Goal: Information Seeking & Learning: Learn about a topic

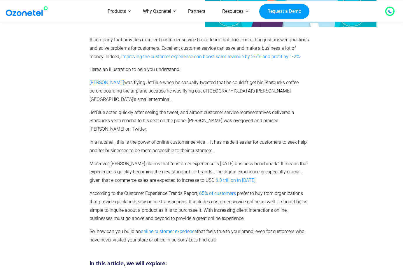
scroll to position [102, 0]
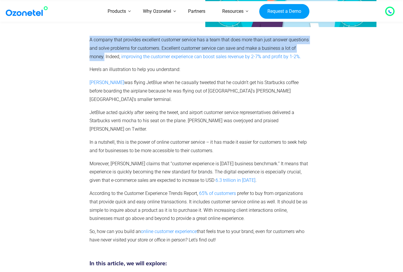
drag, startPoint x: 86, startPoint y: 35, endPoint x: 311, endPoint y: 50, distance: 225.3
click at [311, 50] on div "A company that provides excellent customer service has a team that does more th…" at bounding box center [201, 142] width 358 height 219
copy div "A company that provides excellent customer service has a team that does more th…"
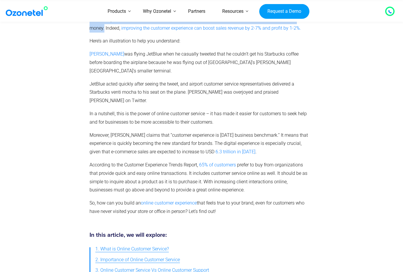
scroll to position [131, 0]
drag, startPoint x: 149, startPoint y: 115, endPoint x: 208, endPoint y: 118, distance: 58.9
click at [211, 132] on span "Moreover, [PERSON_NAME] claims that “customer experience is [DATE] business ben…" at bounding box center [198, 143] width 218 height 22
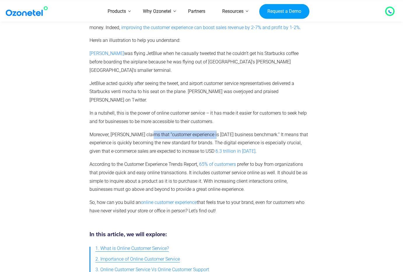
click at [154, 131] on p "Moreover, [PERSON_NAME] claims that “customer experience is [DATE] business ben…" at bounding box center [199, 143] width 221 height 25
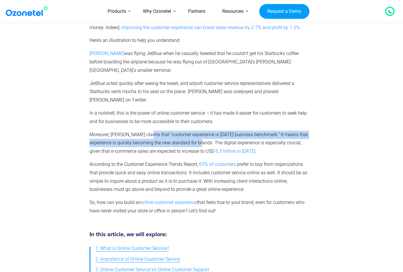
drag, startPoint x: 149, startPoint y: 113, endPoint x: 214, endPoint y: 126, distance: 65.9
click at [214, 132] on span "Moreover, [PERSON_NAME] claims that “customer experience is [DATE] business ben…" at bounding box center [198, 143] width 218 height 22
copy span "“customer experience is [DATE] business benchmark.” It means that experience is…"
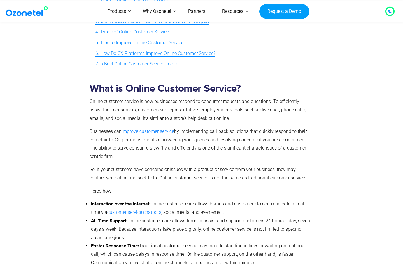
scroll to position [379, 0]
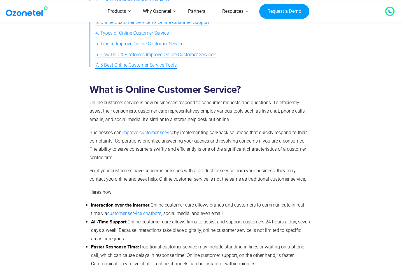
click at [241, 103] on div "What is Online Customer Service? Online customer service is how businesses resp…" at bounding box center [199, 176] width 221 height 185
click at [86, 80] on div at bounding box center [54, 178] width 64 height 197
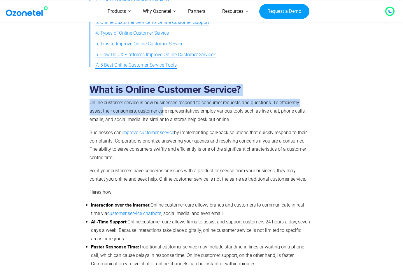
drag, startPoint x: 82, startPoint y: 77, endPoint x: 163, endPoint y: 85, distance: 81.6
click at [163, 85] on div "What is Online Customer Service? Online customer service is how businesses resp…" at bounding box center [201, 178] width 358 height 197
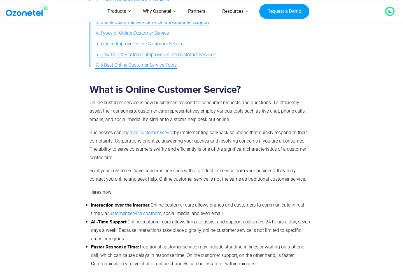
click at [241, 99] on p "Online customer service is how businesses respond to consumer requests and ques…" at bounding box center [199, 111] width 221 height 25
drag, startPoint x: 244, startPoint y: 98, endPoint x: 241, endPoint y: 97, distance: 3.9
click at [241, 99] on p "Online customer service is how businesses respond to consumer requests and ques…" at bounding box center [199, 111] width 221 height 25
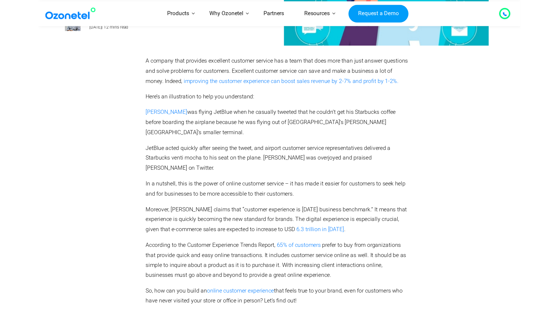
scroll to position [90, 0]
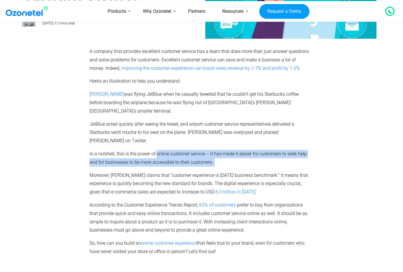
drag, startPoint x: 156, startPoint y: 135, endPoint x: 223, endPoint y: 145, distance: 67.8
click at [223, 150] on p "In a nutshell, this is the power of online customer service – it has made it ea…" at bounding box center [199, 158] width 221 height 17
copy p "online customer service – it has made it easier for customers to seek help and …"
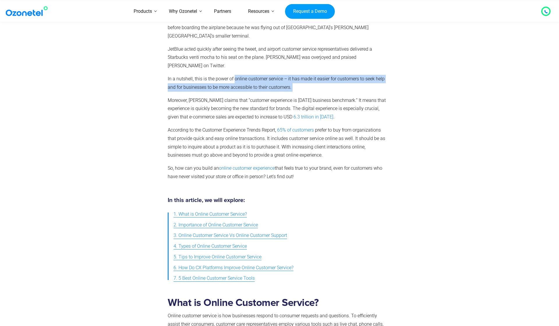
scroll to position [166, 0]
click at [268, 231] on span "3. Online Customer Service Vs Online Customer Support" at bounding box center [231, 235] width 114 height 8
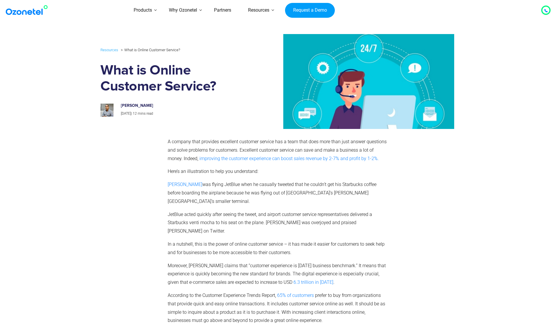
click at [378, 99] on img at bounding box center [354, 81] width 200 height 95
